Goal: Communication & Community: Answer question/provide support

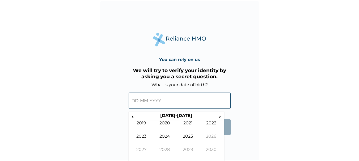
click at [167, 104] on input "text" at bounding box center [180, 101] width 102 height 16
click at [133, 118] on span "‹" at bounding box center [133, 116] width 6 height 7
click at [189, 141] on td "1995" at bounding box center [188, 140] width 23 height 13
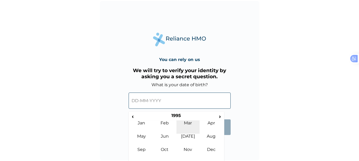
click at [190, 123] on td "Mar" at bounding box center [188, 127] width 23 height 13
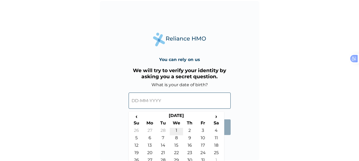
click at [177, 131] on td "1" at bounding box center [176, 131] width 13 height 7
type input "01-03-1995"
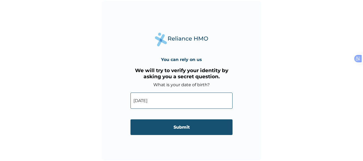
click at [177, 131] on input "Submit" at bounding box center [182, 128] width 102 height 16
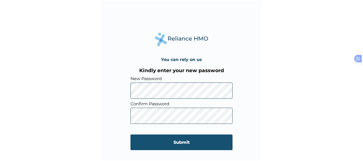
click at [149, 142] on input "Submit" at bounding box center [182, 143] width 102 height 16
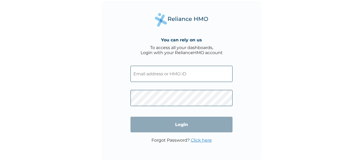
type input "shogbamoses95@gmail.com"
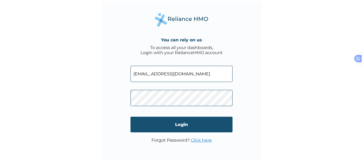
click at [171, 131] on input "Login" at bounding box center [182, 125] width 102 height 16
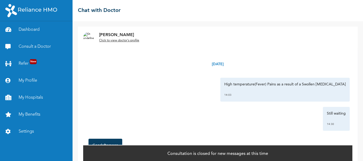
scroll to position [7, 0]
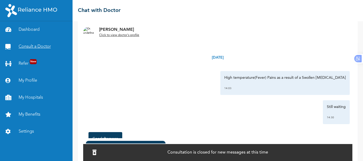
click at [27, 45] on link "Consult a Doctor" at bounding box center [36, 46] width 73 height 17
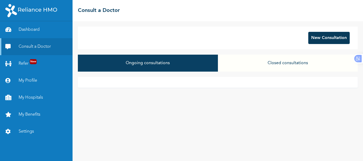
click at [313, 37] on button "New Consultation" at bounding box center [329, 38] width 41 height 12
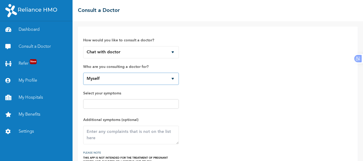
click at [133, 82] on select "Myself" at bounding box center [131, 79] width 96 height 12
click at [131, 107] on div at bounding box center [131, 104] width 96 height 10
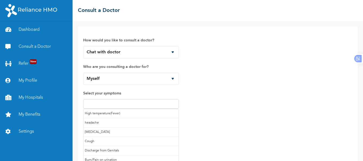
click at [130, 106] on input "text" at bounding box center [131, 104] width 93 height 6
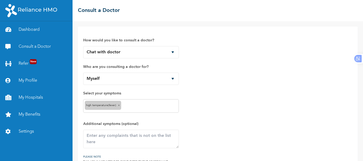
click at [130, 108] on input "text" at bounding box center [150, 106] width 55 height 6
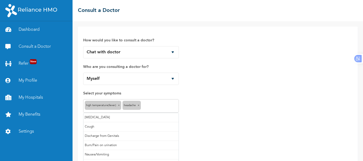
click at [159, 106] on input "text" at bounding box center [159, 106] width 35 height 6
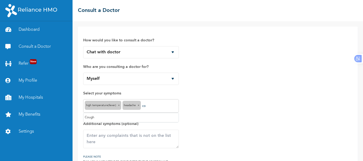
type input "c"
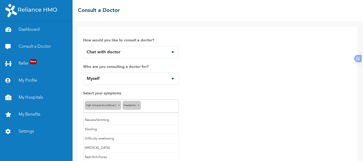
scroll to position [38, 0]
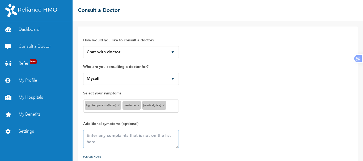
click at [140, 138] on textarea at bounding box center [131, 139] width 96 height 19
type textarea "o"
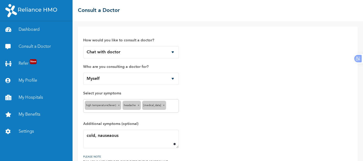
click at [174, 106] on input "text" at bounding box center [173, 106] width 10 height 6
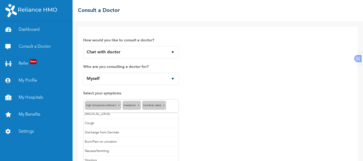
scroll to position [0, 0]
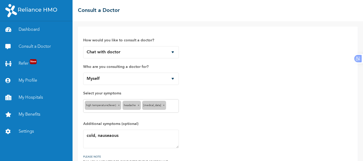
click at [197, 108] on div "How would you like to consult a doctor? Chat with doctor Phone Call Who are you…" at bounding box center [217, 100] width 269 height 136
click at [116, 136] on textarea "cold, nauseaous" at bounding box center [131, 139] width 96 height 19
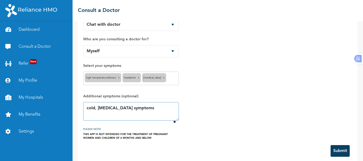
scroll to position [34, 0]
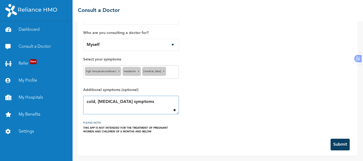
type textarea "cold, malaria symptoms"
click at [338, 144] on button "Submit" at bounding box center [340, 145] width 19 height 12
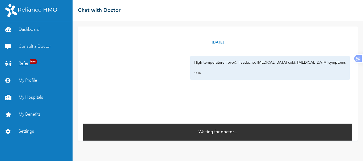
click at [31, 63] on span "New" at bounding box center [33, 61] width 7 height 5
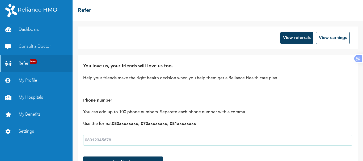
click at [31, 81] on link "My Profile" at bounding box center [36, 80] width 73 height 17
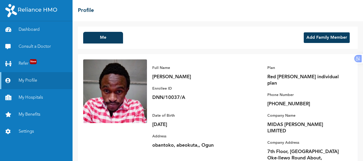
click at [310, 39] on button "Add Family Member" at bounding box center [327, 37] width 46 height 11
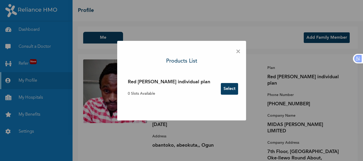
click at [236, 53] on span "×" at bounding box center [238, 51] width 5 height 11
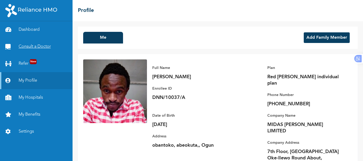
click at [32, 47] on link "Consult a Doctor" at bounding box center [36, 46] width 73 height 17
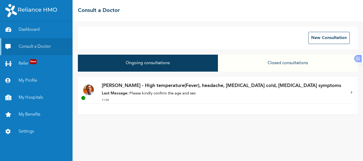
click at [201, 94] on p "Last Message: Please kindly confirm the age and sex" at bounding box center [224, 94] width 244 height 6
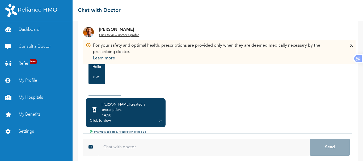
scroll to position [52, 0]
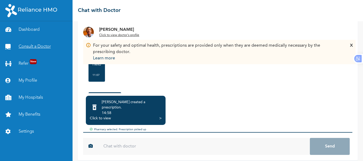
click at [53, 43] on link "Consult a Doctor" at bounding box center [36, 46] width 73 height 17
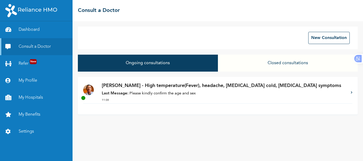
click at [180, 94] on p "Last Message: Please kindly confirm the age and sex" at bounding box center [224, 94] width 244 height 6
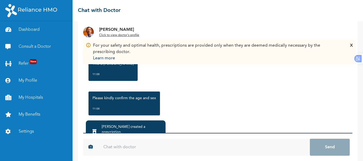
scroll to position [107, 0]
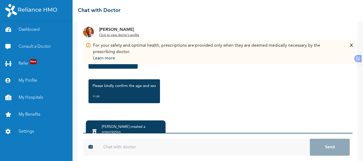
click at [175, 144] on input "text" at bounding box center [204, 147] width 212 height 17
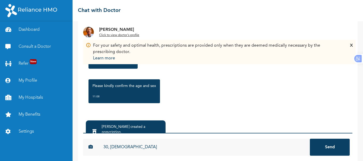
type input "30, [DEMOGRAPHIC_DATA]"
click at [310, 139] on button "Send" at bounding box center [330, 147] width 40 height 17
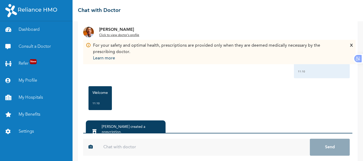
scroll to position [171, 0]
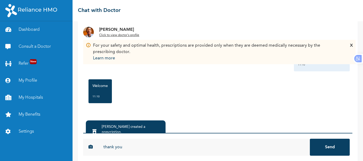
type input "thank you"
click at [310, 139] on button "Send" at bounding box center [330, 147] width 40 height 17
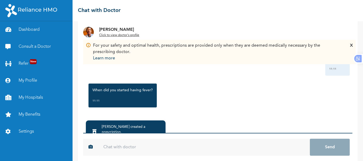
scroll to position [235, 0]
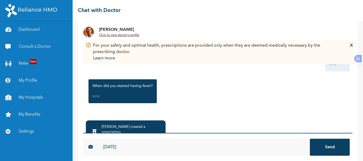
type input "[DATE]"
click at [310, 139] on button "Send" at bounding box center [330, 147] width 40 height 17
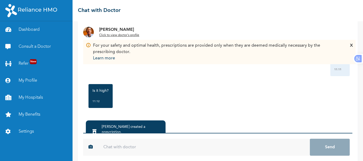
scroll to position [298, 0]
click at [216, 146] on input "text" at bounding box center [204, 147] width 212 height 17
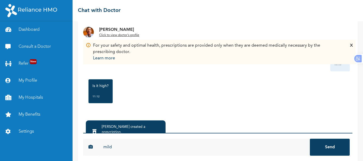
type input "mild"
click at [310, 139] on button "Send" at bounding box center [330, 147] width 40 height 17
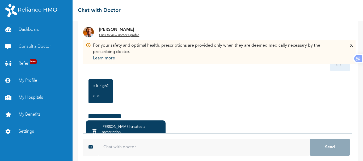
click at [351, 45] on div "X" at bounding box center [351, 52] width 3 height 19
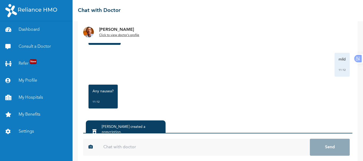
scroll to position [396, 0]
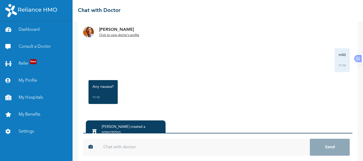
click at [153, 94] on div "Any nausea? 11:12" at bounding box center [218, 92] width 264 height 29
click at [124, 149] on input "text" at bounding box center [204, 147] width 212 height 17
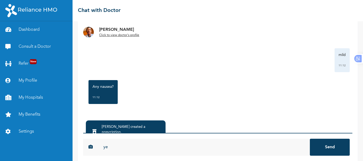
type input "y"
type input "nauseaous sometimes"
click at [310, 139] on button "Send" at bounding box center [330, 147] width 40 height 17
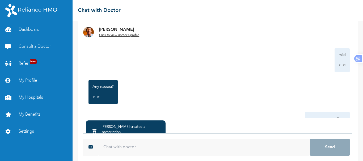
drag, startPoint x: 348, startPoint y: 107, endPoint x: 354, endPoint y: 107, distance: 5.9
click at [354, 107] on div "Dr. ASUQUO Click to view doctor's profile Saturday, October 11th 2025 High temp…" at bounding box center [218, 91] width 291 height 140
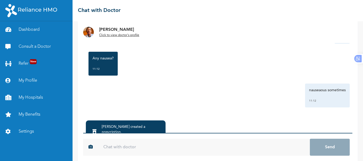
scroll to position [426, 0]
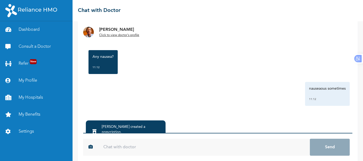
click at [128, 34] on u "Click to view doctor's profile" at bounding box center [119, 35] width 40 height 3
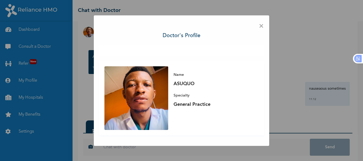
click at [264, 27] on span "×" at bounding box center [261, 26] width 5 height 11
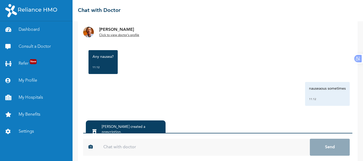
click at [286, 148] on input "text" at bounding box center [204, 147] width 212 height 17
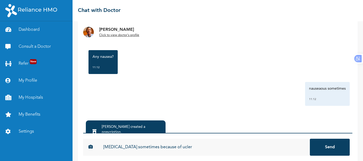
type input "[MEDICAL_DATA] sometimes because of ucler"
click at [310, 139] on button "Send" at bounding box center [330, 147] width 40 height 17
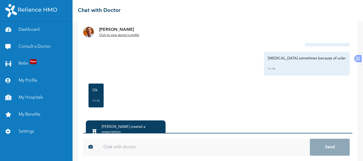
scroll to position [490, 0]
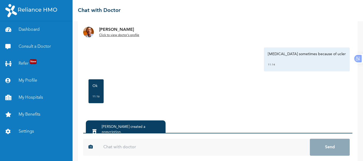
click at [110, 129] on div "Dr. Onuigbo created a prescription ." at bounding box center [132, 130] width 60 height 11
click at [97, 130] on icon at bounding box center [95, 132] width 4 height 5
click at [46, 31] on link "Dashboard" at bounding box center [36, 29] width 73 height 17
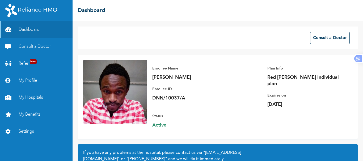
click at [33, 112] on link "My Benefits" at bounding box center [36, 114] width 73 height 17
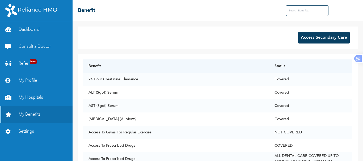
click at [299, 13] on input "text" at bounding box center [307, 10] width 43 height 11
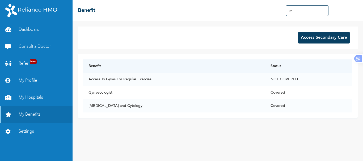
type input "g"
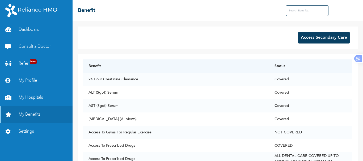
scroll to position [9, 0]
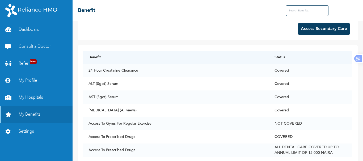
click at [329, 29] on button "Access Secondary Care" at bounding box center [324, 29] width 52 height 12
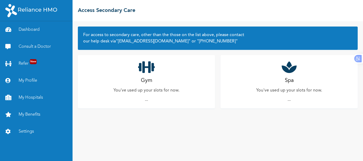
click at [150, 72] on icon at bounding box center [146, 67] width 17 height 13
click at [146, 101] on p "..." at bounding box center [146, 100] width 3 height 6
click at [301, 84] on div "Spa You've used up your slots for now. ..." at bounding box center [289, 81] width 137 height 53
click at [204, 75] on div "Gym You've used up your slots for now. ..." at bounding box center [146, 81] width 137 height 53
click at [36, 46] on link "Consult a Doctor" at bounding box center [36, 46] width 73 height 17
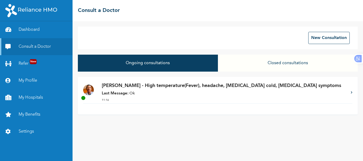
click at [148, 89] on p "[PERSON_NAME] - High temperature(Fever), headache, [MEDICAL_DATA] cold, [MEDICA…" at bounding box center [224, 85] width 244 height 7
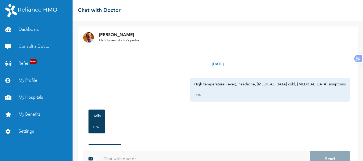
scroll to position [27, 0]
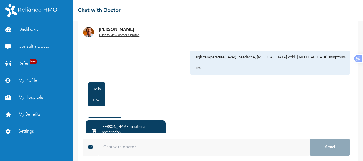
click at [130, 148] on input "text" at bounding box center [204, 147] width 212 height 17
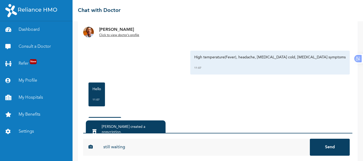
type input "still waiting"
click at [310, 139] on button "Send" at bounding box center [330, 147] width 40 height 17
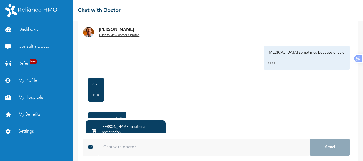
scroll to position [554, 0]
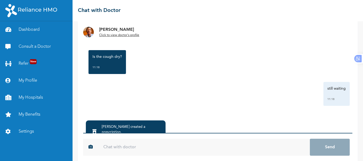
click at [127, 149] on input "text" at bounding box center [204, 147] width 212 height 17
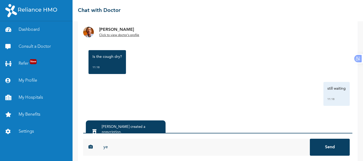
type input "y"
type input "no sir"
click at [310, 139] on button "Send" at bounding box center [330, 147] width 40 height 17
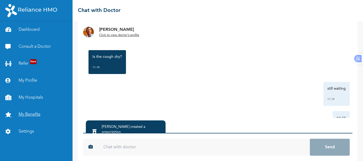
click at [33, 114] on link "My Benefits" at bounding box center [36, 114] width 73 height 17
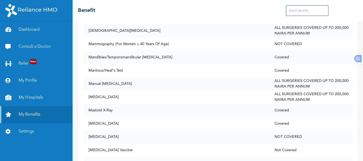
scroll to position [2406, 0]
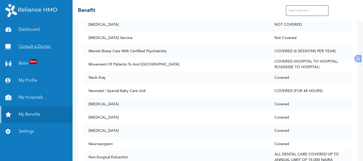
click at [35, 42] on link "Consult a Doctor" at bounding box center [36, 46] width 73 height 17
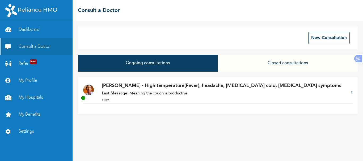
click at [164, 96] on p "Last Message: Meaning the cough is productive" at bounding box center [224, 94] width 244 height 6
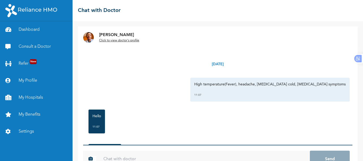
scroll to position [27, 0]
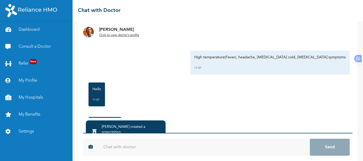
click at [111, 148] on input "text" at bounding box center [204, 147] width 212 height 17
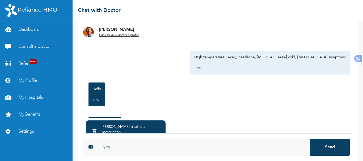
type input "yes"
click at [310, 139] on button "Send" at bounding box center [330, 147] width 40 height 17
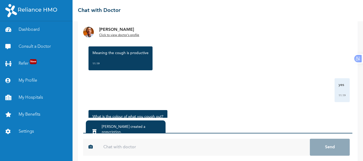
scroll to position [682, 0]
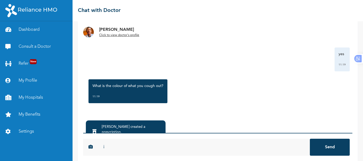
type input "i"
type input "i dontcough out"
click at [310, 139] on button "Send" at bounding box center [330, 147] width 40 height 17
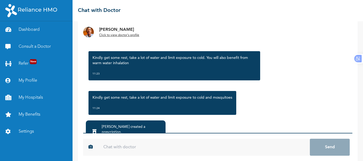
scroll to position [854, 0]
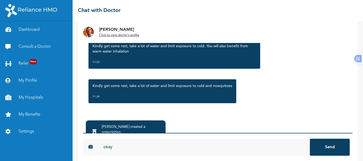
type input "okay"
click at [310, 139] on button "Send" at bounding box center [330, 147] width 40 height 17
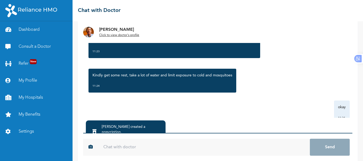
scroll to position [884, 0]
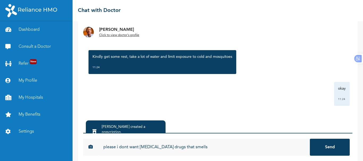
type input "please i dont want [MEDICAL_DATA] drugs that smells"
click at [310, 139] on button "Send" at bounding box center [330, 147] width 40 height 17
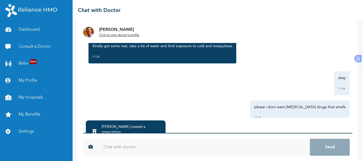
scroll to position [913, 0]
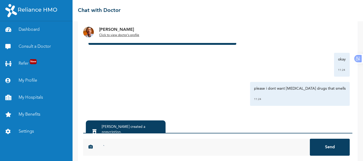
type input "`"
click at [352, 115] on div "Saturday, October 11th 2025 High temperature(Fever), headache, Runny nose cold,…" at bounding box center [218, 103] width 280 height 164
click at [246, 143] on input "`" at bounding box center [204, 147] width 212 height 17
type input "u"
type input "i'm still waiting"
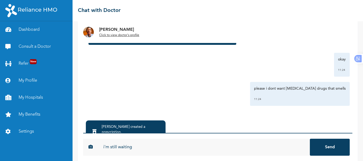
click at [310, 139] on button "Send" at bounding box center [330, 147] width 40 height 17
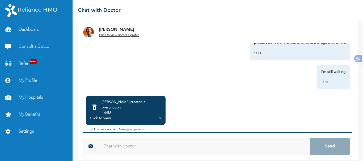
scroll to position [942, 0]
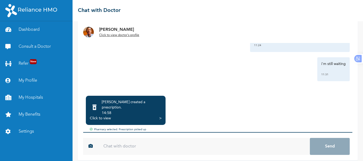
click at [340, 91] on div "Saturday, October 11th 2025 High temperature(Fever), headache, Runny nose cold,…" at bounding box center [217, 45] width 269 height 97
click at [40, 81] on link "My Profile" at bounding box center [36, 80] width 73 height 17
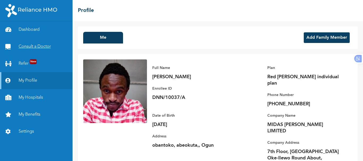
click at [34, 48] on link "Consult a Doctor" at bounding box center [36, 46] width 73 height 17
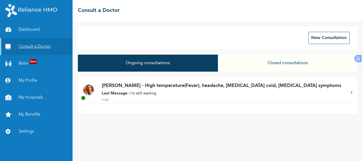
click at [34, 48] on link "Consult a Doctor" at bounding box center [36, 46] width 73 height 17
click at [27, 30] on link "Dashboard" at bounding box center [36, 29] width 73 height 17
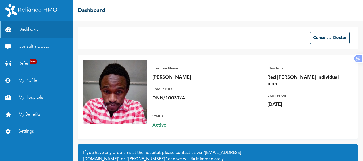
click at [36, 45] on link "Consult a Doctor" at bounding box center [36, 46] width 73 height 17
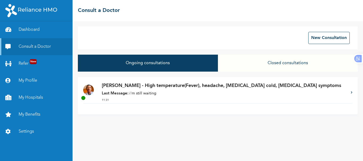
click at [195, 106] on div "Dr. ASUQUO - High temperature(Fever), headache, Runny nose cold, malaria sympto…" at bounding box center [218, 96] width 280 height 38
click at [177, 90] on div "Dr. ASUQUO - High temperature(Fever), headache, Runny nose cold, malaria sympto…" at bounding box center [224, 92] width 244 height 21
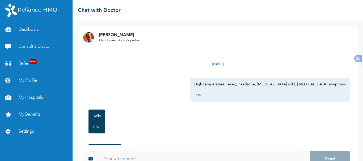
scroll to position [27, 0]
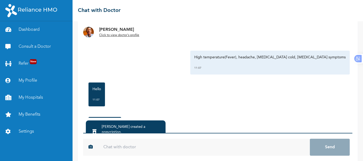
click at [136, 150] on input "text" at bounding box center [204, 147] width 212 height 17
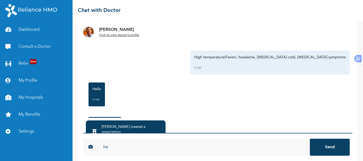
type input "h"
type input "are you there"
click at [310, 139] on button "Send" at bounding box center [330, 147] width 40 height 17
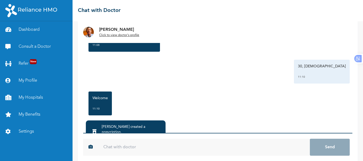
scroll to position [172, 0]
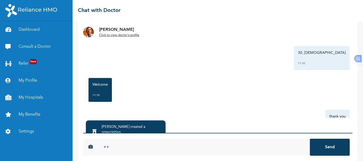
type input "+"
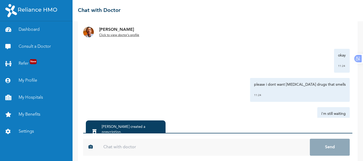
scroll to position [971, 0]
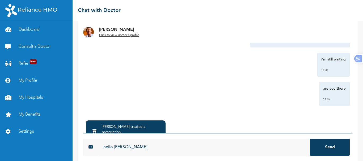
type input "hello [PERSON_NAME]"
click at [310, 139] on button "Send" at bounding box center [330, 147] width 40 height 17
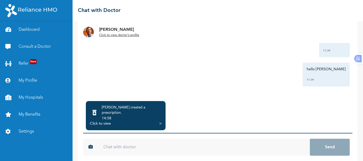
scroll to position [52, 0]
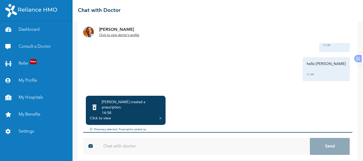
click at [161, 116] on div ">" at bounding box center [160, 118] width 2 height 5
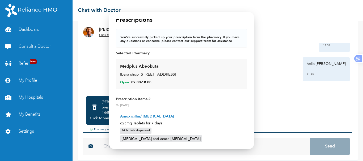
scroll to position [58, 0]
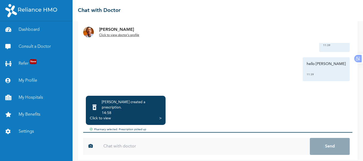
click at [200, 143] on input "text" at bounding box center [204, 146] width 212 height 17
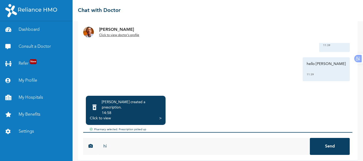
type input "hi"
click at [310, 138] on button "Send" at bounding box center [330, 146] width 40 height 17
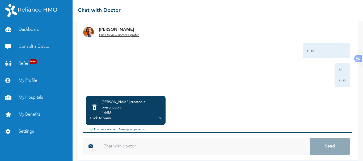
scroll to position [1030, 0]
click at [346, 93] on div "Dr. Onuigbo created a prescription . 14:58 Click to view > Pharmacy selected. P…" at bounding box center [217, 126] width 269 height 67
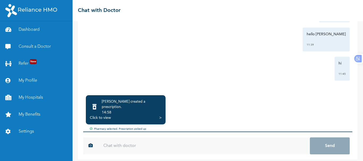
scroll to position [51, 0]
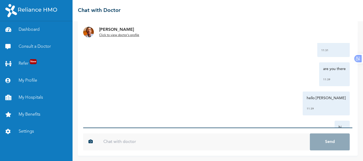
scroll to position [1030, 0]
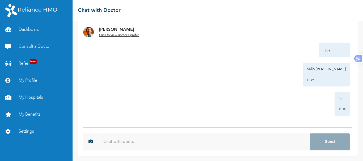
click at [260, 142] on input "text" at bounding box center [204, 142] width 212 height 17
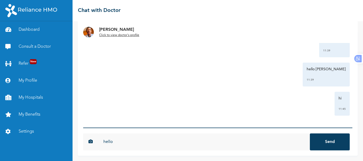
type input "hello"
click at [310, 134] on button "Send" at bounding box center [330, 142] width 40 height 17
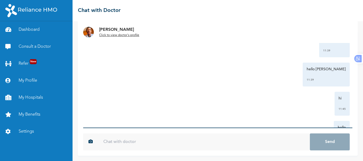
scroll to position [1059, 0]
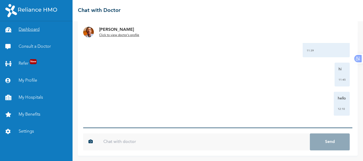
click at [28, 30] on link "Dashboard" at bounding box center [36, 29] width 73 height 17
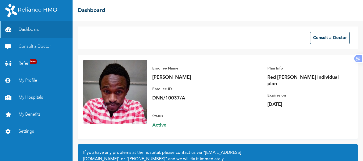
click at [28, 47] on link "Consult a Doctor" at bounding box center [36, 46] width 73 height 17
